Goal: Find specific page/section: Find specific page/section

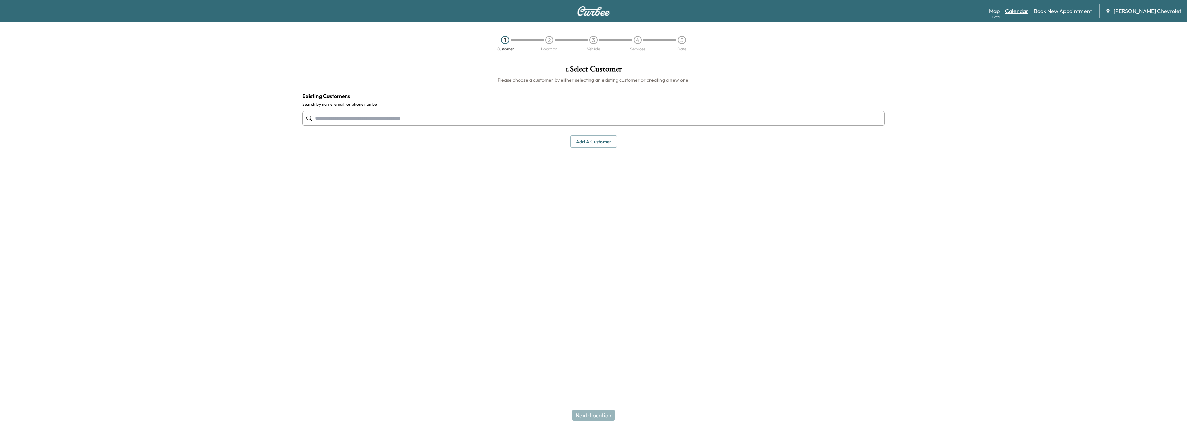
click at [1028, 11] on link "Calendar" at bounding box center [1016, 11] width 23 height 8
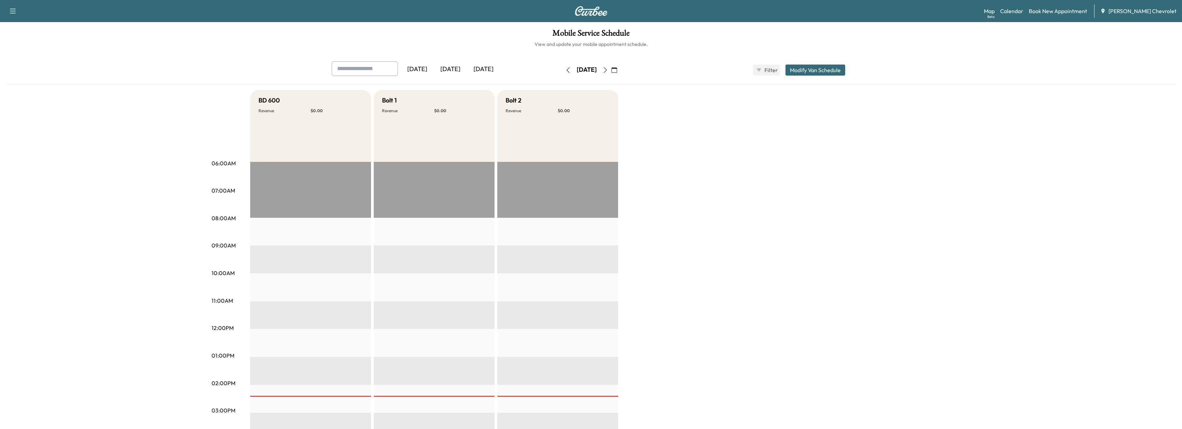
click at [489, 71] on div "[DATE]" at bounding box center [483, 69] width 33 height 16
click at [608, 70] on icon "button" at bounding box center [605, 70] width 6 height 6
click at [486, 72] on div "[DATE]" at bounding box center [483, 69] width 33 height 16
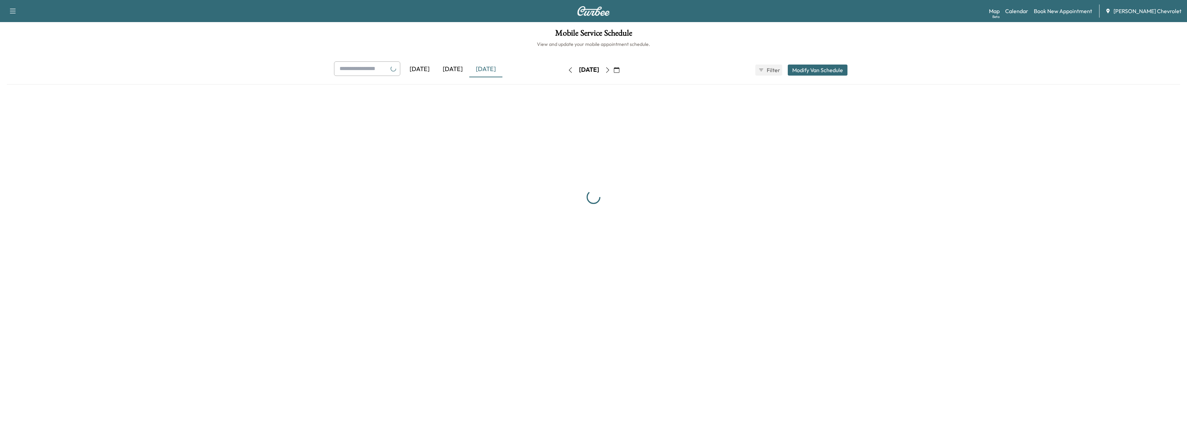
click at [452, 71] on div "[DATE]" at bounding box center [452, 69] width 33 height 16
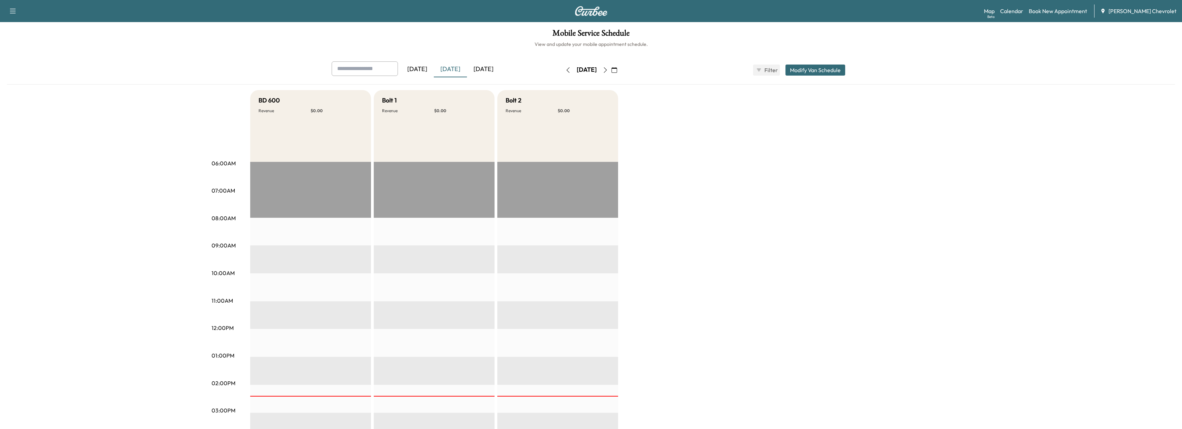
click at [482, 69] on div "[DATE]" at bounding box center [483, 69] width 33 height 16
click at [620, 68] on button "button" at bounding box center [614, 70] width 12 height 11
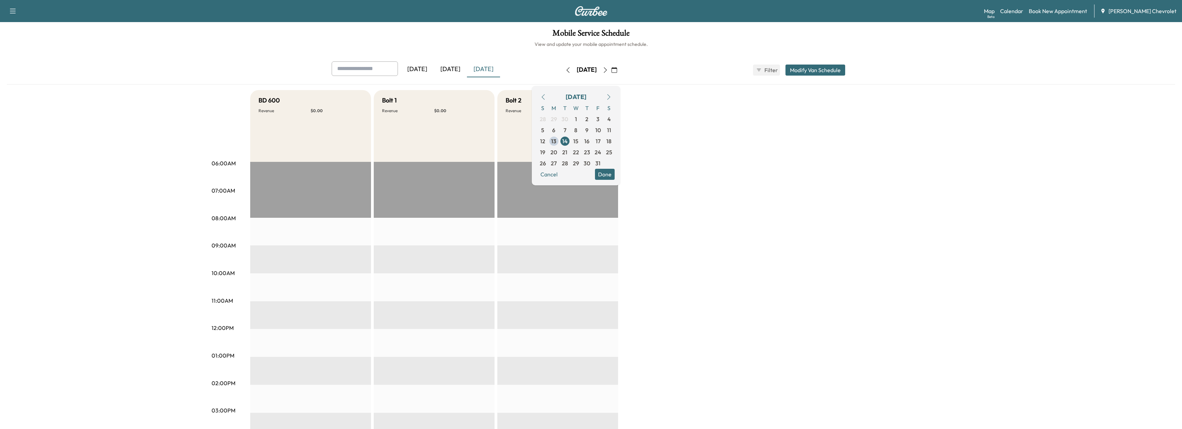
click at [608, 69] on icon "button" at bounding box center [605, 70] width 6 height 6
click at [608, 71] on icon "button" at bounding box center [605, 70] width 6 height 6
click at [806, 151] on div "BD 600 Revenue $ 0.00 Bolt 1 Revenue $ 0.00 Bolt 2 Revenue $ 0.00" at bounding box center [610, 348] width 720 height 517
click at [734, 150] on div "BD 600 Revenue $ 0.00 Bolt 1 Revenue $ 0.00 Bolt 2 Revenue $ 0.00" at bounding box center [610, 348] width 720 height 517
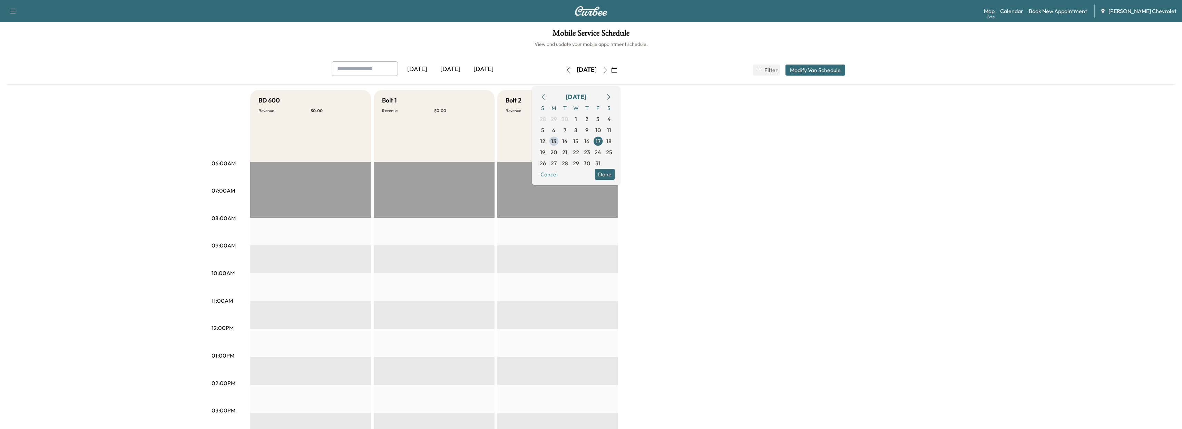
click at [803, 291] on div "BD 600 Revenue $ 0.00 Bolt 1 Revenue $ 0.00 Bolt 2 Revenue $ 0.00" at bounding box center [610, 348] width 720 height 517
drag, startPoint x: 194, startPoint y: 60, endPoint x: 794, endPoint y: 149, distance: 606.5
click at [794, 149] on div "BD 600 Revenue $ 0.00 Bolt 1 Revenue $ 0.00 Bolt 2 Revenue $ 0.00" at bounding box center [610, 348] width 720 height 517
